Goal: Task Accomplishment & Management: Manage account settings

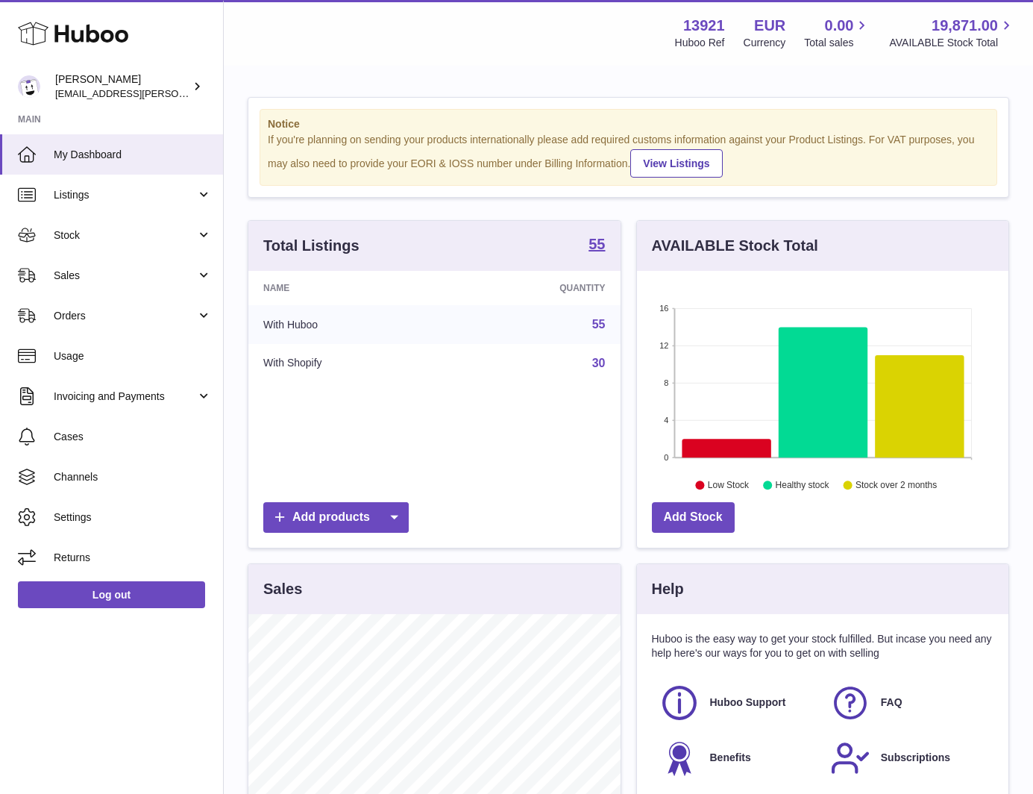
scroll to position [233, 371]
click at [121, 319] on span "Orders" at bounding box center [125, 316] width 142 height 14
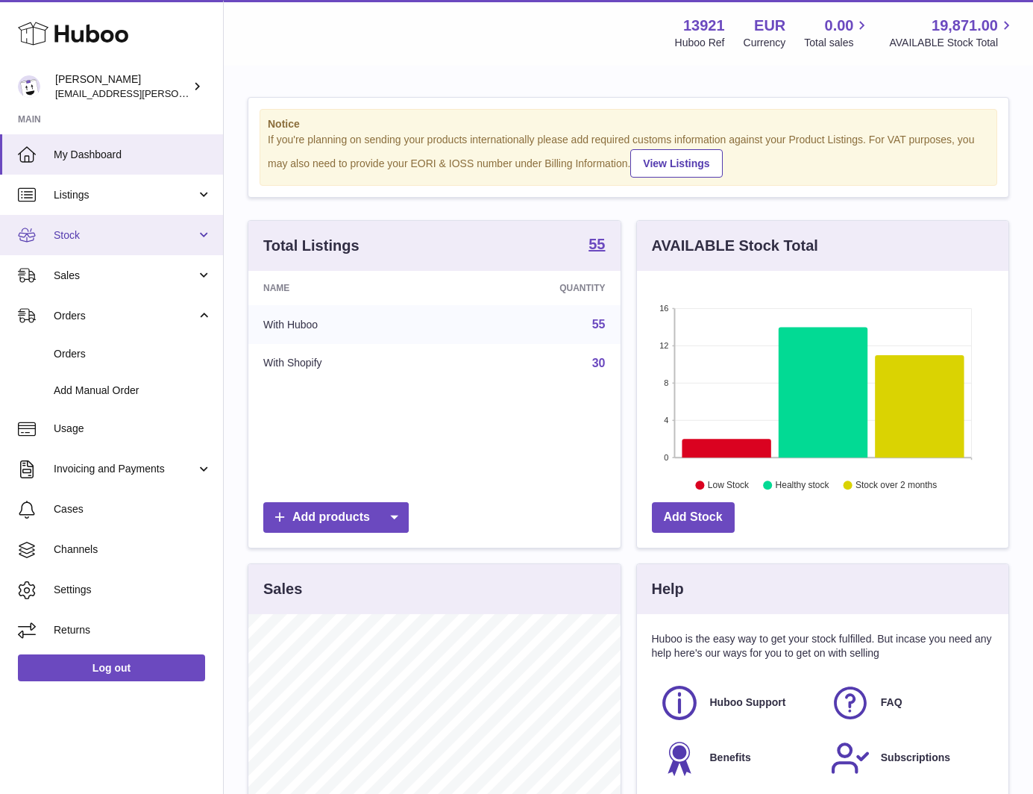
click at [94, 239] on span "Stock" at bounding box center [125, 235] width 142 height 14
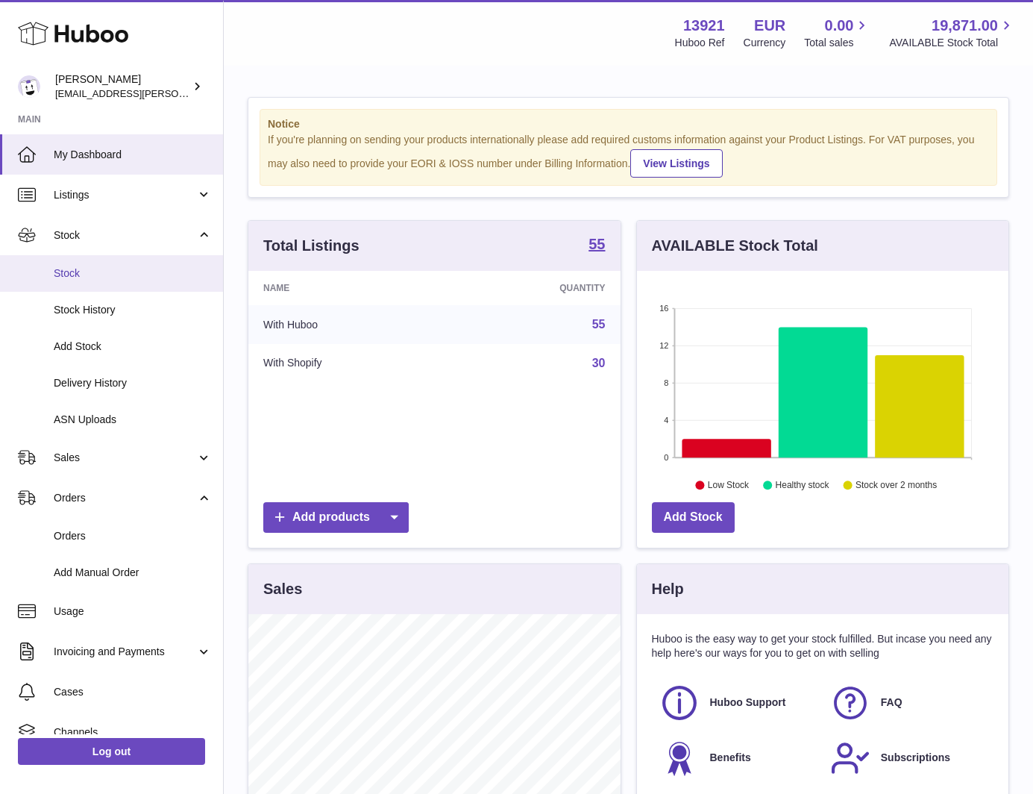
click at [101, 269] on span "Stock" at bounding box center [133, 273] width 158 height 14
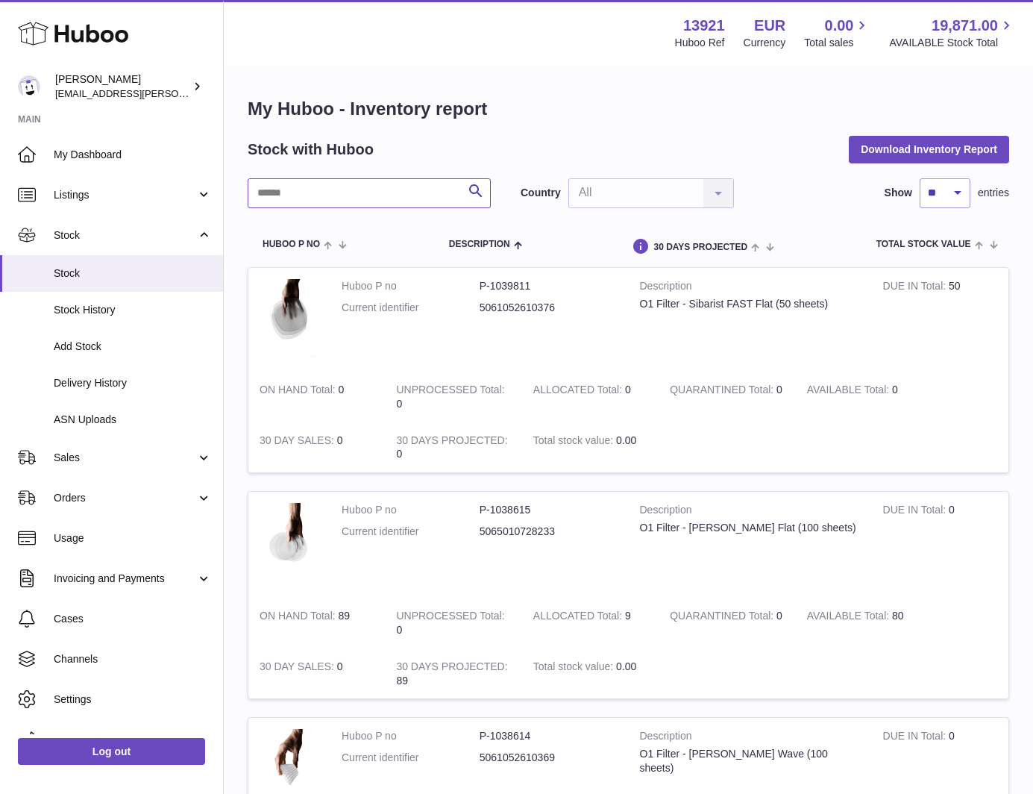
click at [309, 204] on input "text" at bounding box center [369, 193] width 243 height 30
type input "*******"
